Goal: Task Accomplishment & Management: Use online tool/utility

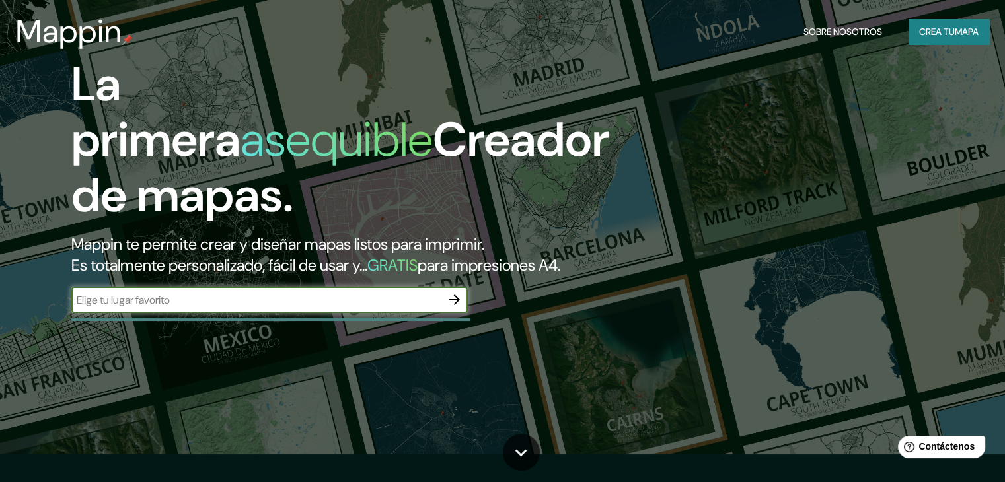
scroll to position [66, 0]
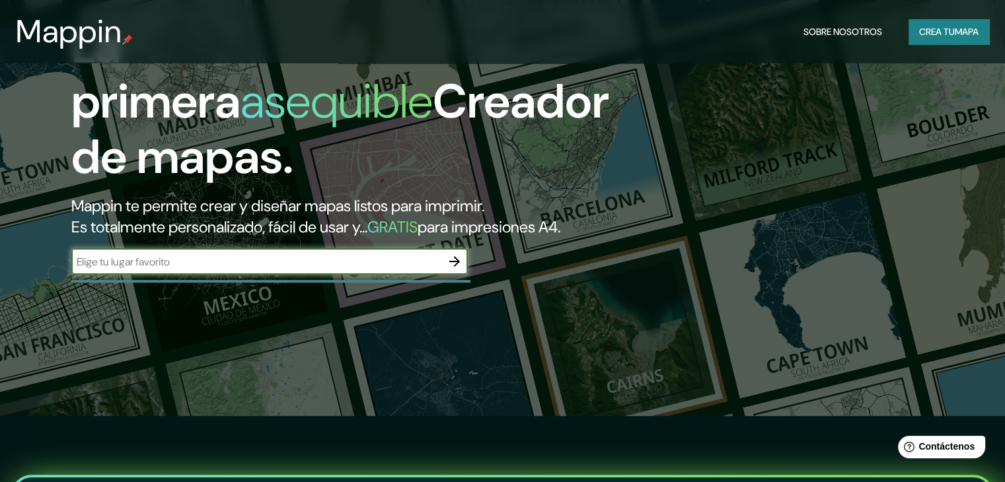
click at [425, 270] on input "text" at bounding box center [256, 261] width 370 height 15
type input "jauja [GEOGRAPHIC_DATA]"
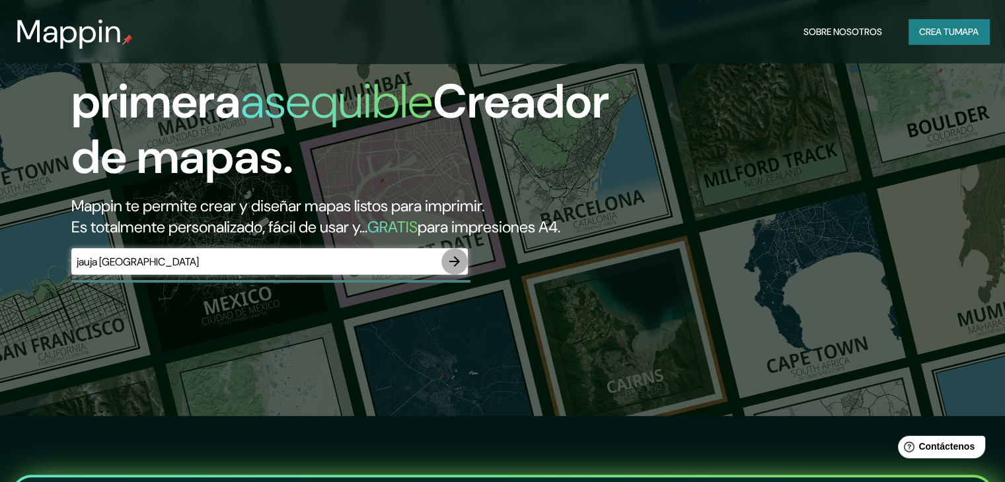
click at [449, 270] on icon "button" at bounding box center [455, 262] width 16 height 16
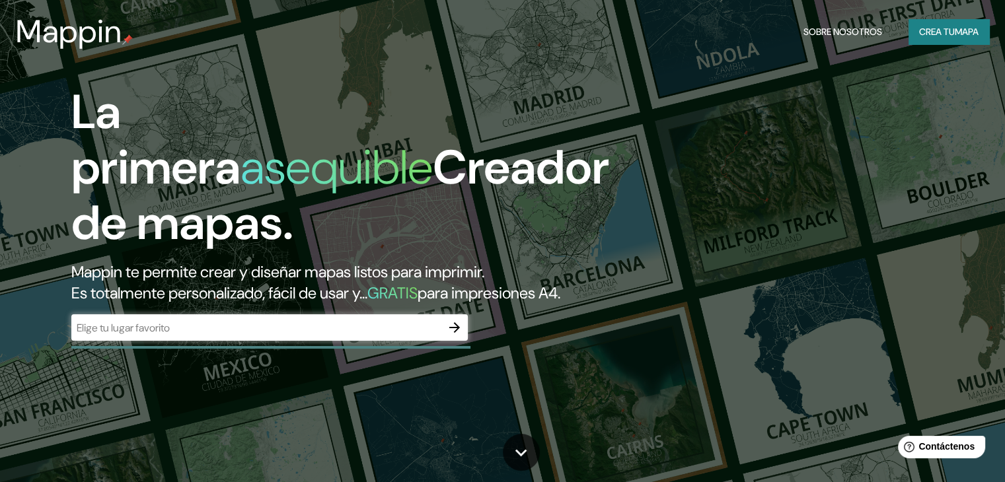
click at [172, 341] on div "​" at bounding box center [269, 327] width 396 height 26
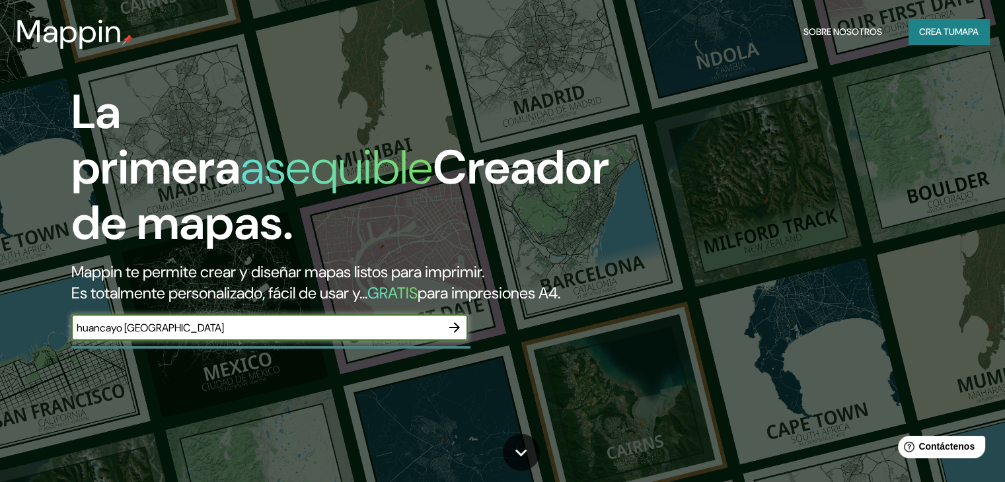
type input "huancayo [GEOGRAPHIC_DATA]"
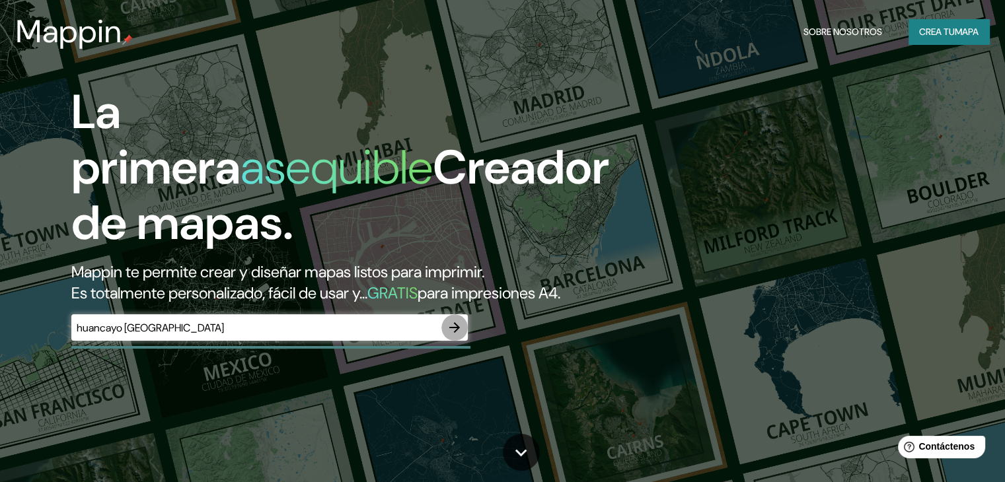
click at [459, 336] on icon "button" at bounding box center [455, 328] width 16 height 16
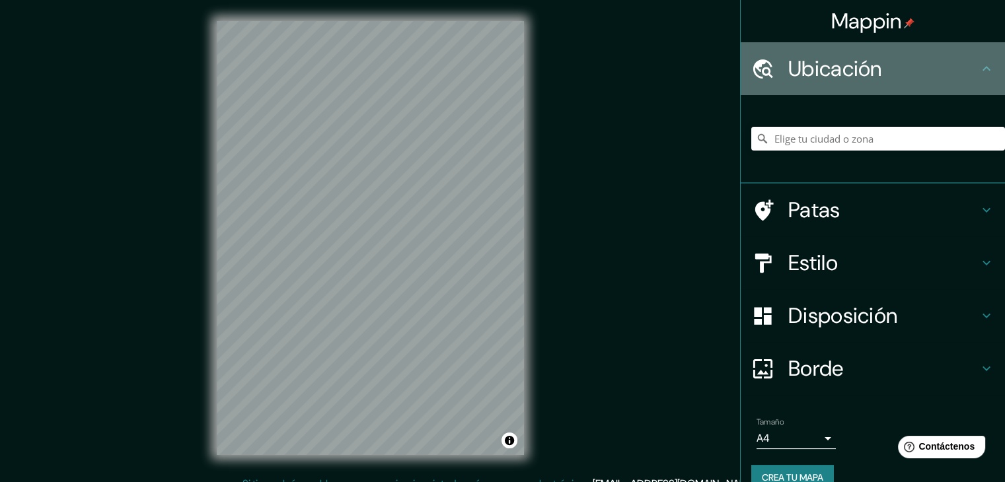
click at [958, 69] on h4 "Ubicación" at bounding box center [883, 68] width 190 height 26
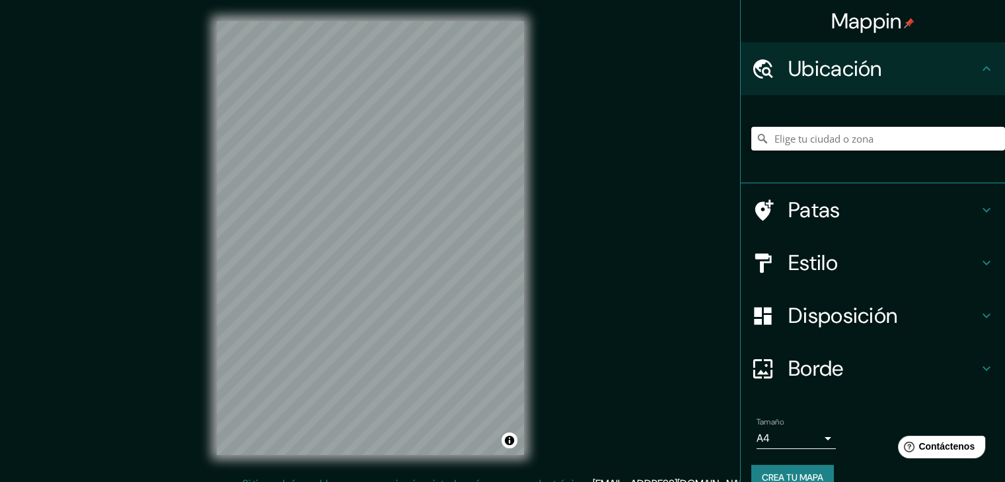
click at [875, 145] on input "Elige tu ciudad o zona" at bounding box center [878, 139] width 254 height 24
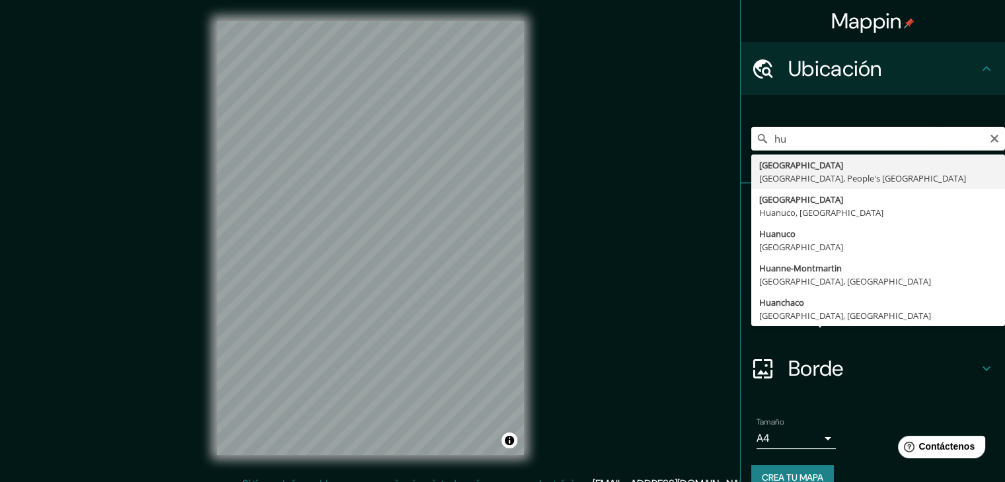
type input "h"
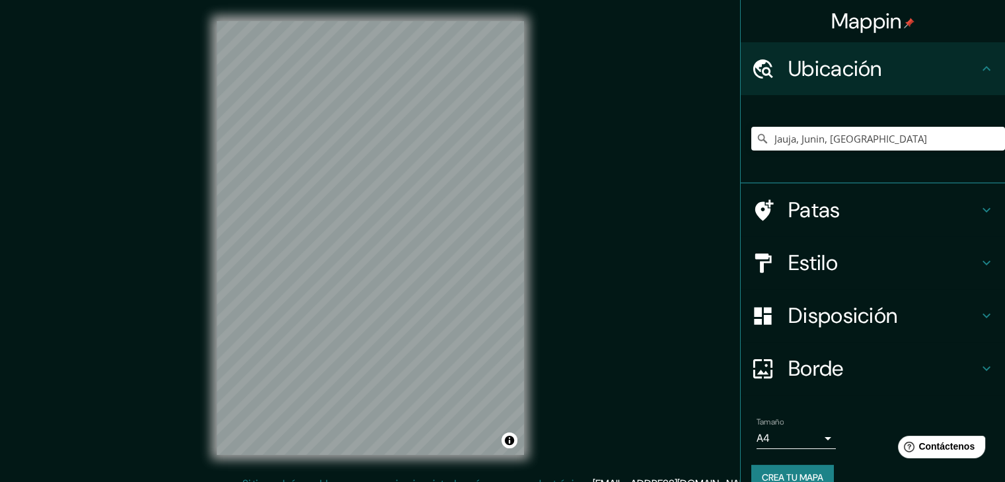
click at [189, 292] on div "Mappin Ubicación Jauja, Junin, [GEOGRAPHIC_DATA] Patas Estilo Disposición Borde…" at bounding box center [502, 248] width 1005 height 497
click at [806, 133] on input "Jauja, Junin, [GEOGRAPHIC_DATA]" at bounding box center [878, 139] width 254 height 24
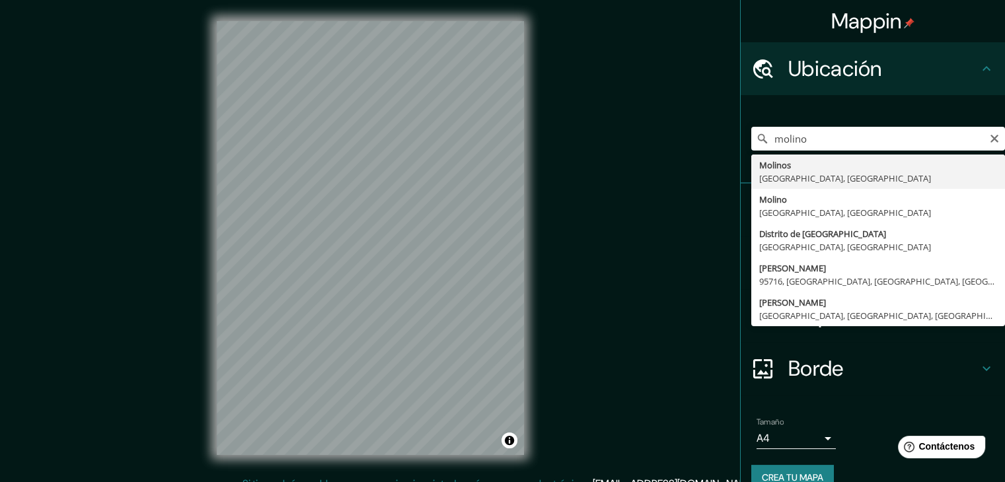
type input "Molinos, Junin, [GEOGRAPHIC_DATA]"
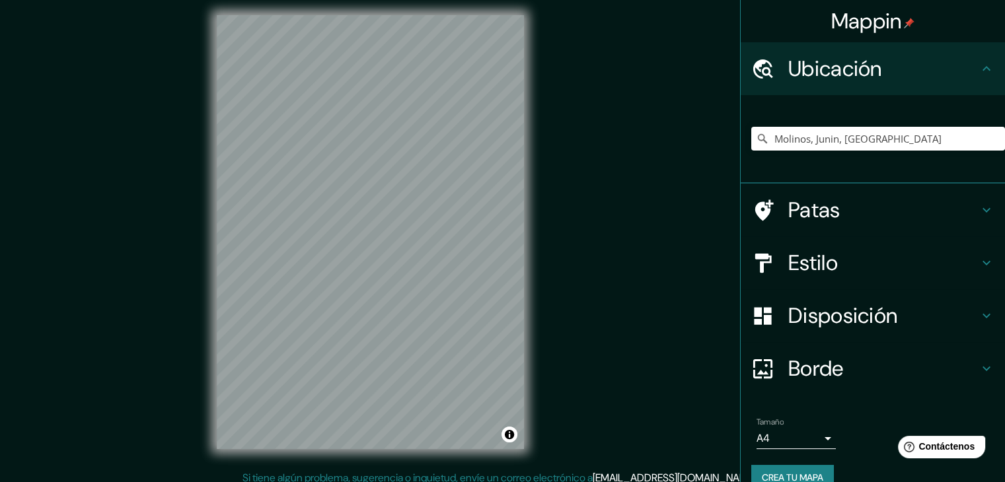
scroll to position [15, 0]
